Goal: Task Accomplishment & Management: Manage account settings

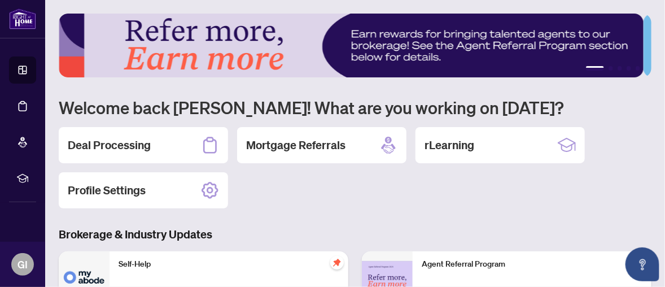
click at [176, 143] on div "Deal Processing" at bounding box center [143, 145] width 169 height 36
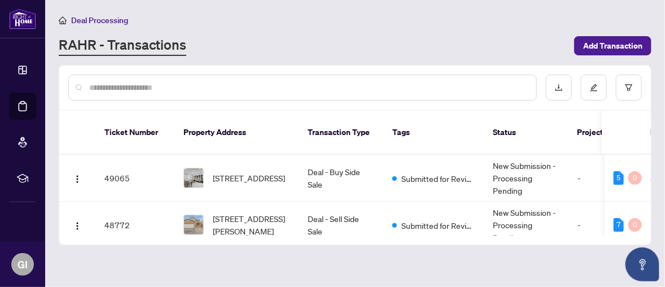
scroll to position [56, 0]
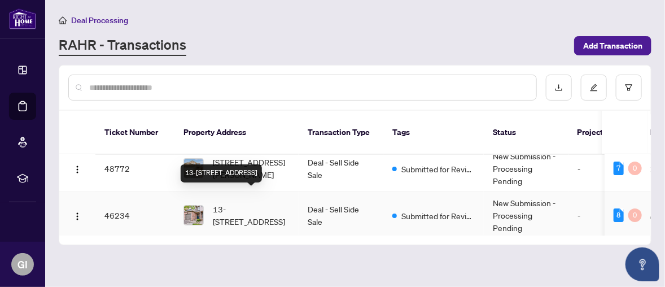
click at [247, 203] on span "13-[STREET_ADDRESS]" at bounding box center [251, 215] width 77 height 25
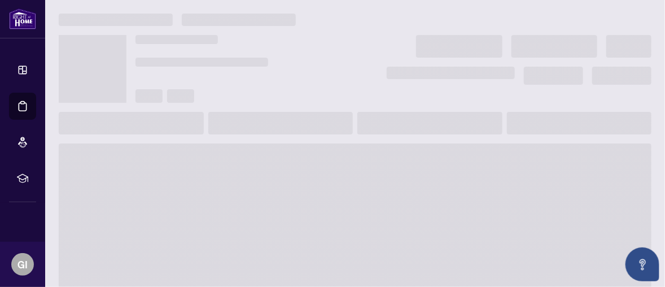
click at [247, 203] on span at bounding box center [355, 233] width 593 height 181
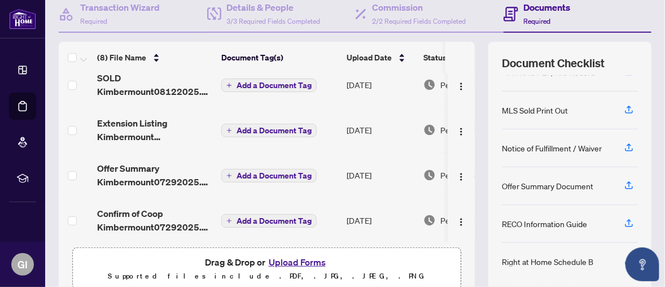
scroll to position [56, 0]
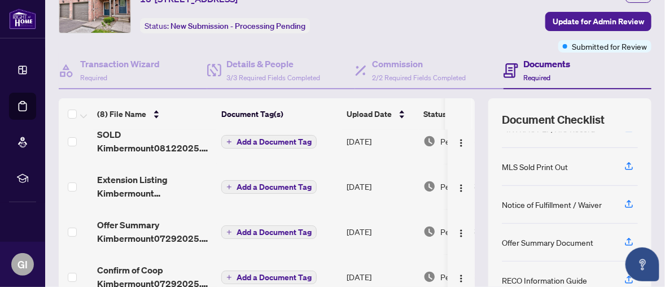
click at [530, 64] on h4 "Documents" at bounding box center [547, 64] width 47 height 14
